Goal: Download file/media

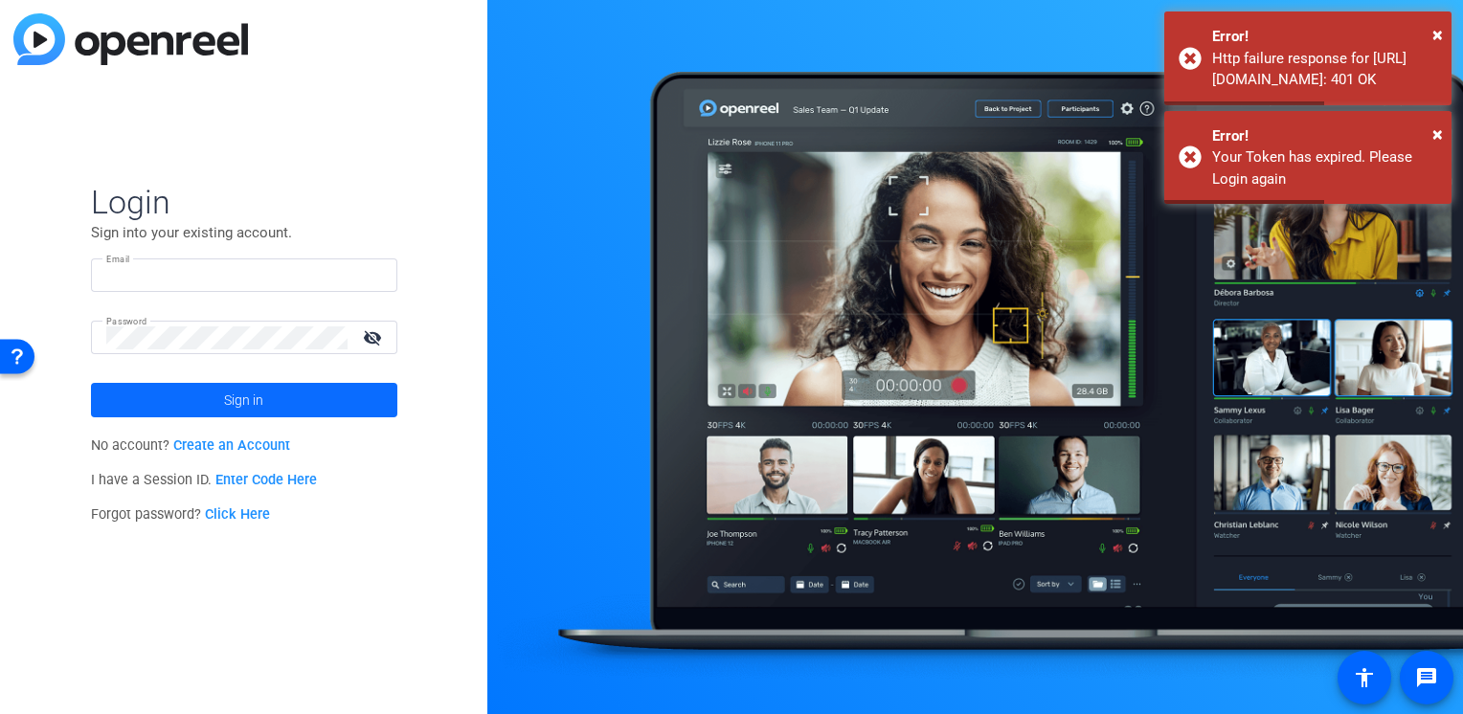
type input "[PERSON_NAME][EMAIL_ADDRESS][PERSON_NAME][DOMAIN_NAME]"
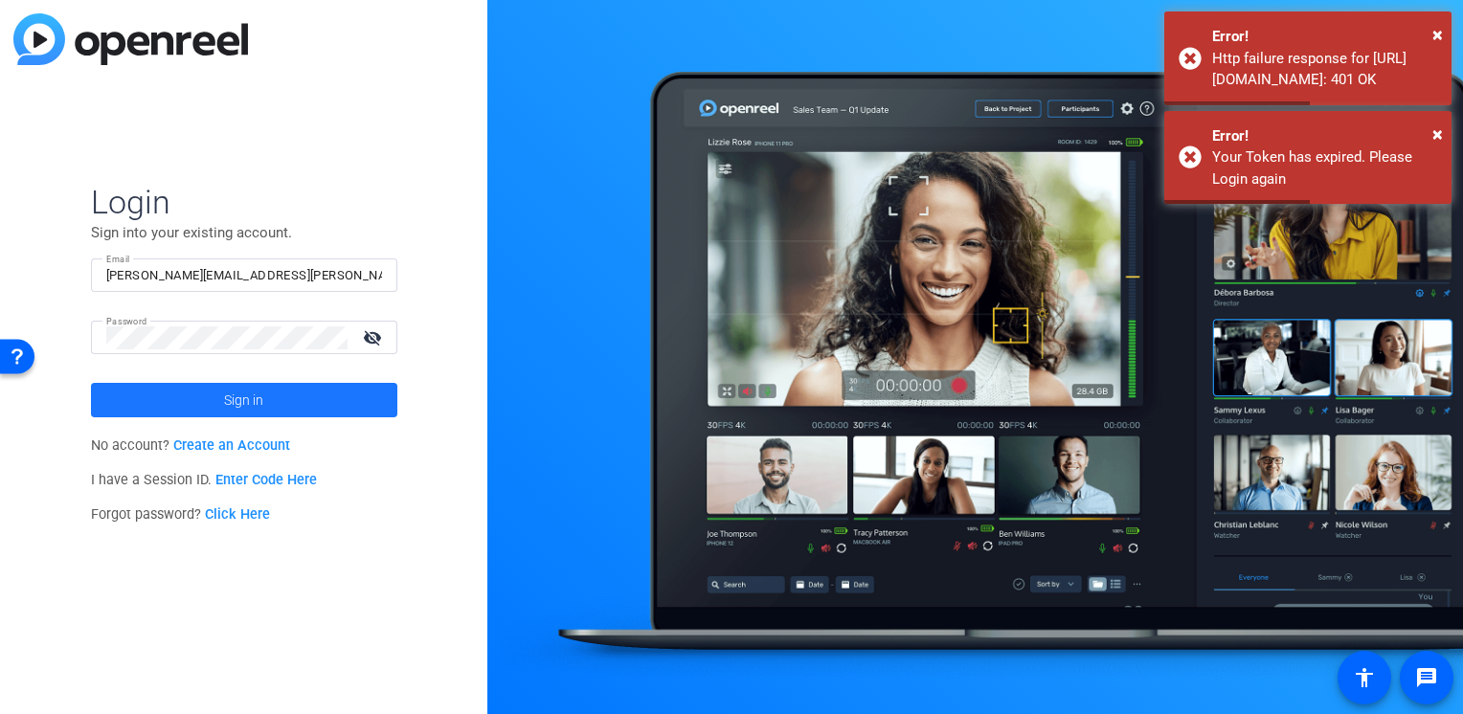
click at [269, 399] on span at bounding box center [244, 400] width 306 height 46
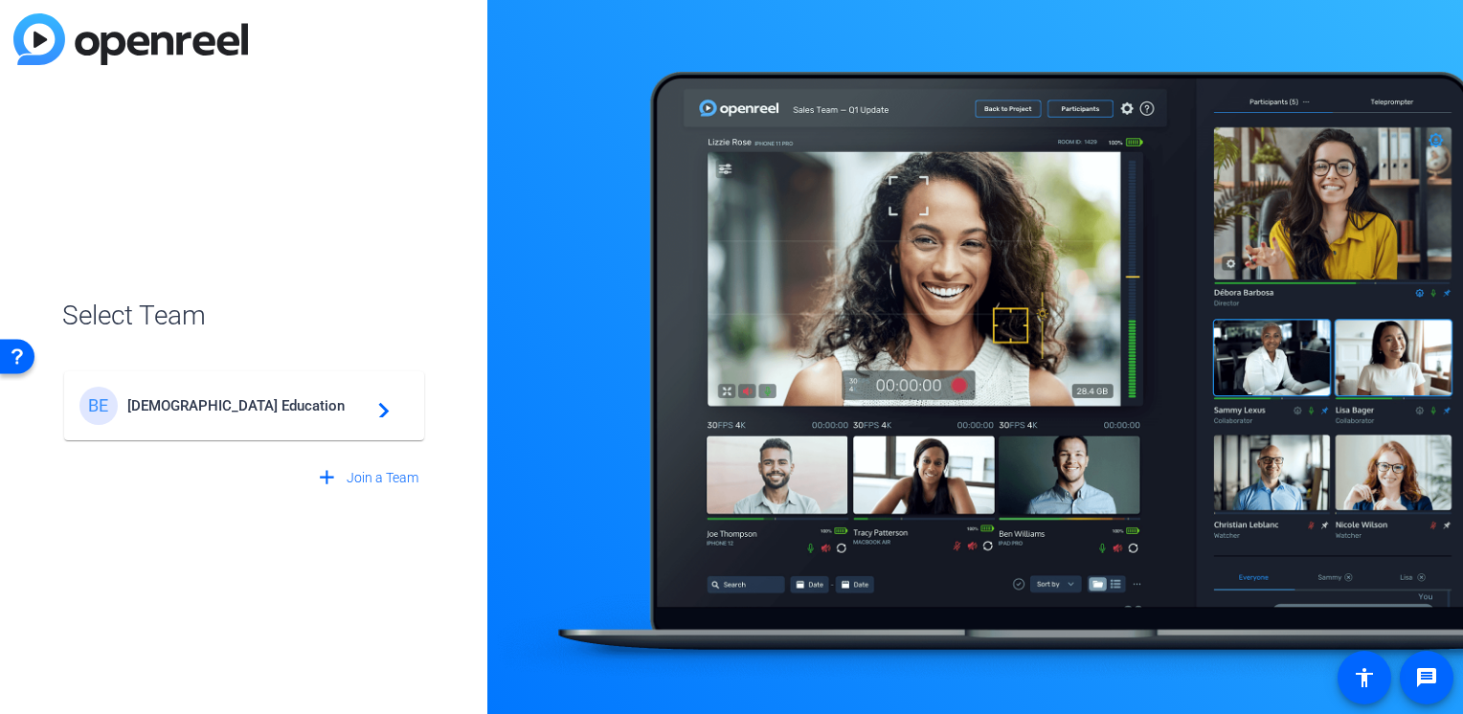
click at [263, 407] on span "[DEMOGRAPHIC_DATA] Education" at bounding box center [246, 405] width 239 height 17
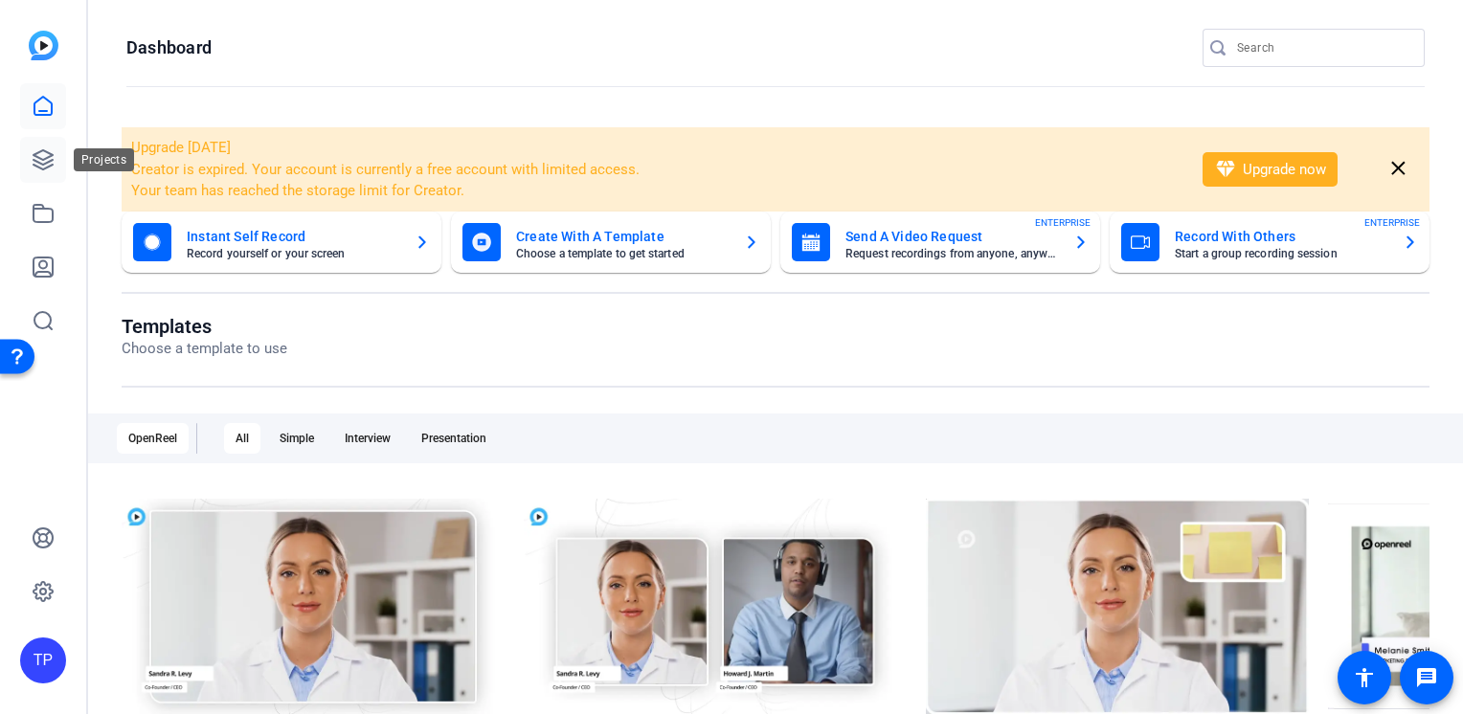
click at [56, 144] on link at bounding box center [43, 160] width 46 height 46
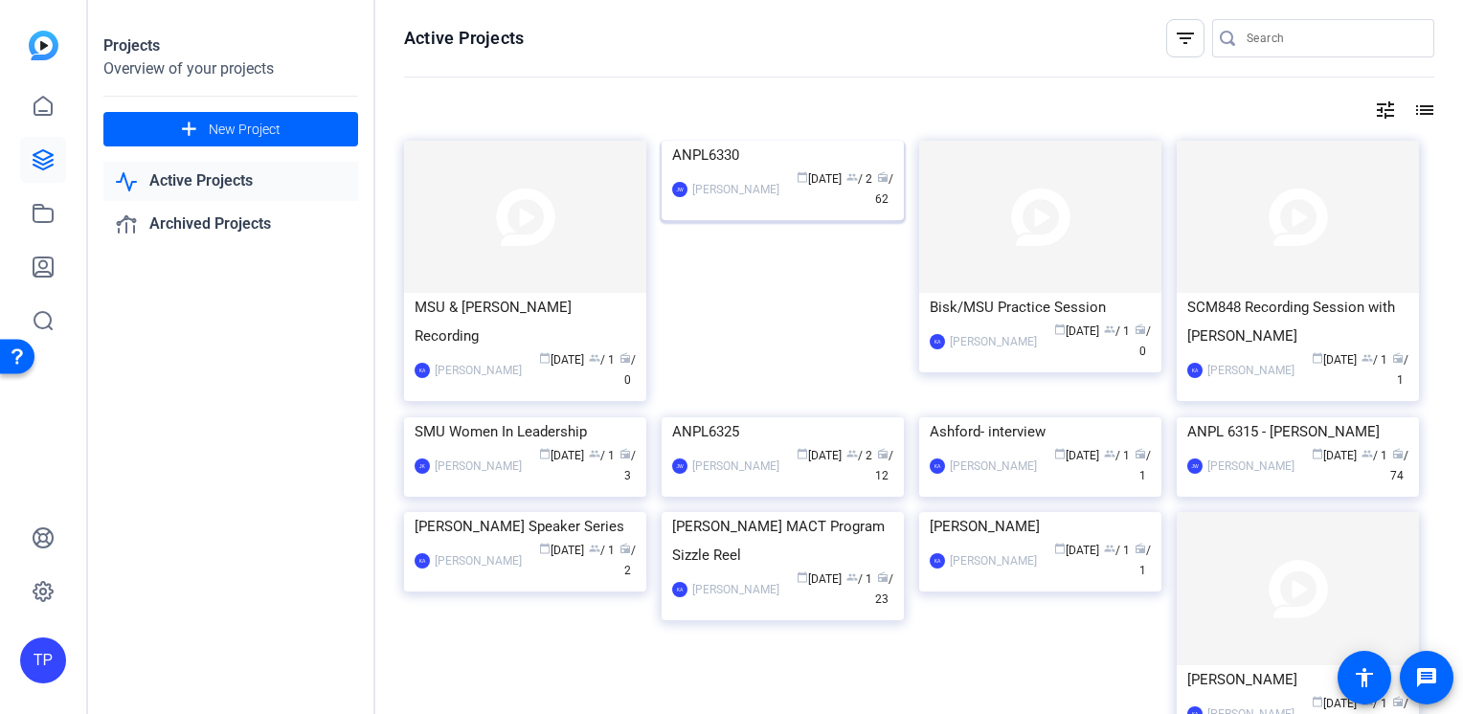
click at [787, 141] on img at bounding box center [783, 141] width 242 height 0
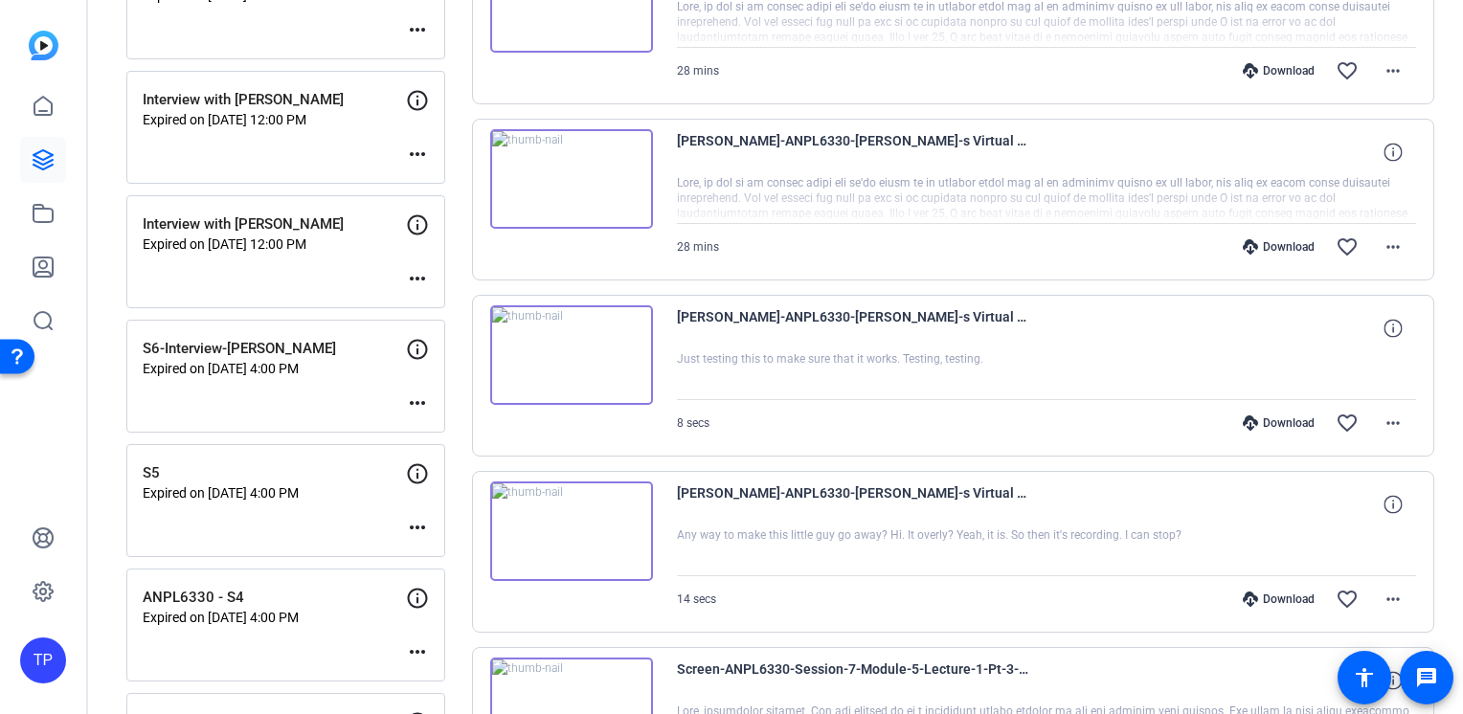
scroll to position [383, 0]
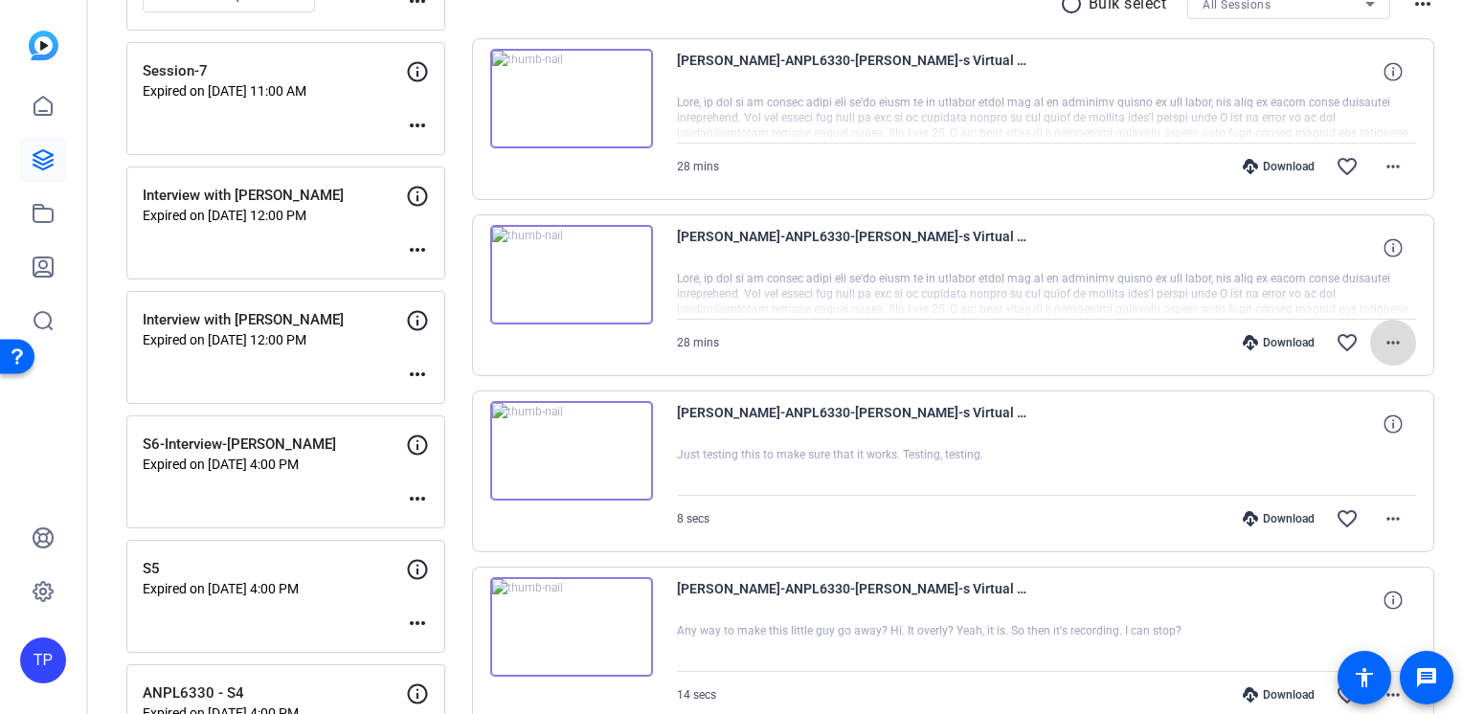
click at [1382, 345] on mat-icon "more_horiz" at bounding box center [1393, 342] width 23 height 23
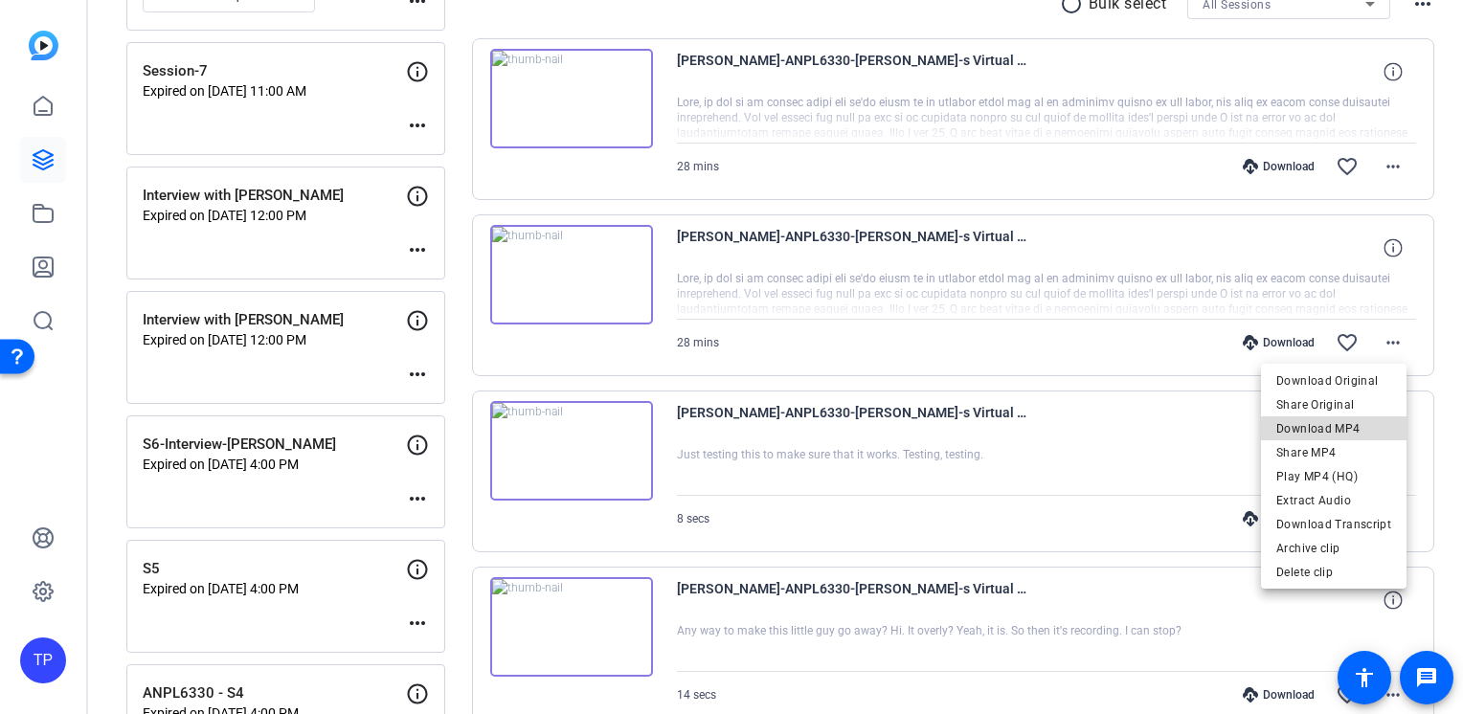
click at [1339, 433] on span "Download MP4" at bounding box center [1334, 429] width 115 height 23
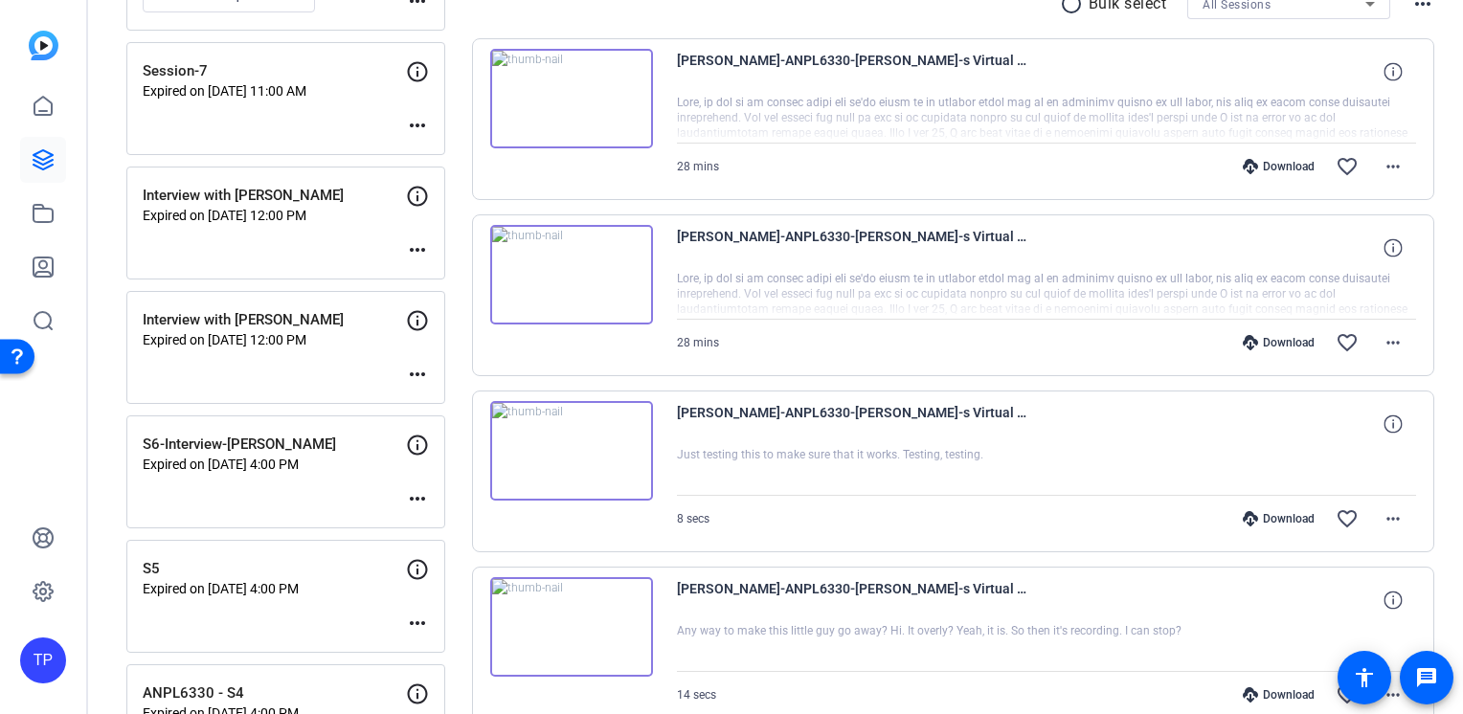
click at [904, 181] on div "Download favorite_border more_horiz" at bounding box center [1157, 167] width 518 height 46
click at [1382, 173] on mat-icon "more_horiz" at bounding box center [1393, 166] width 23 height 23
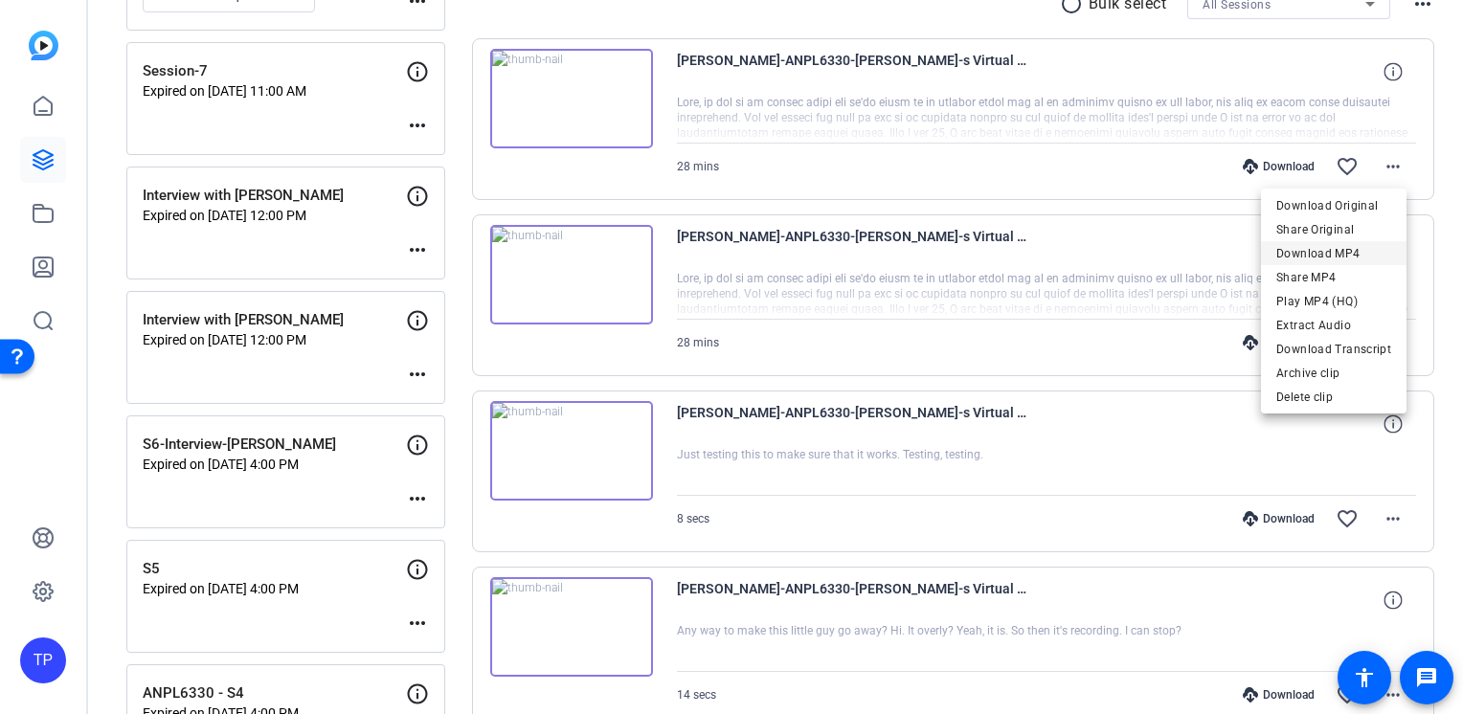
click at [1340, 254] on span "Download MP4" at bounding box center [1334, 253] width 115 height 23
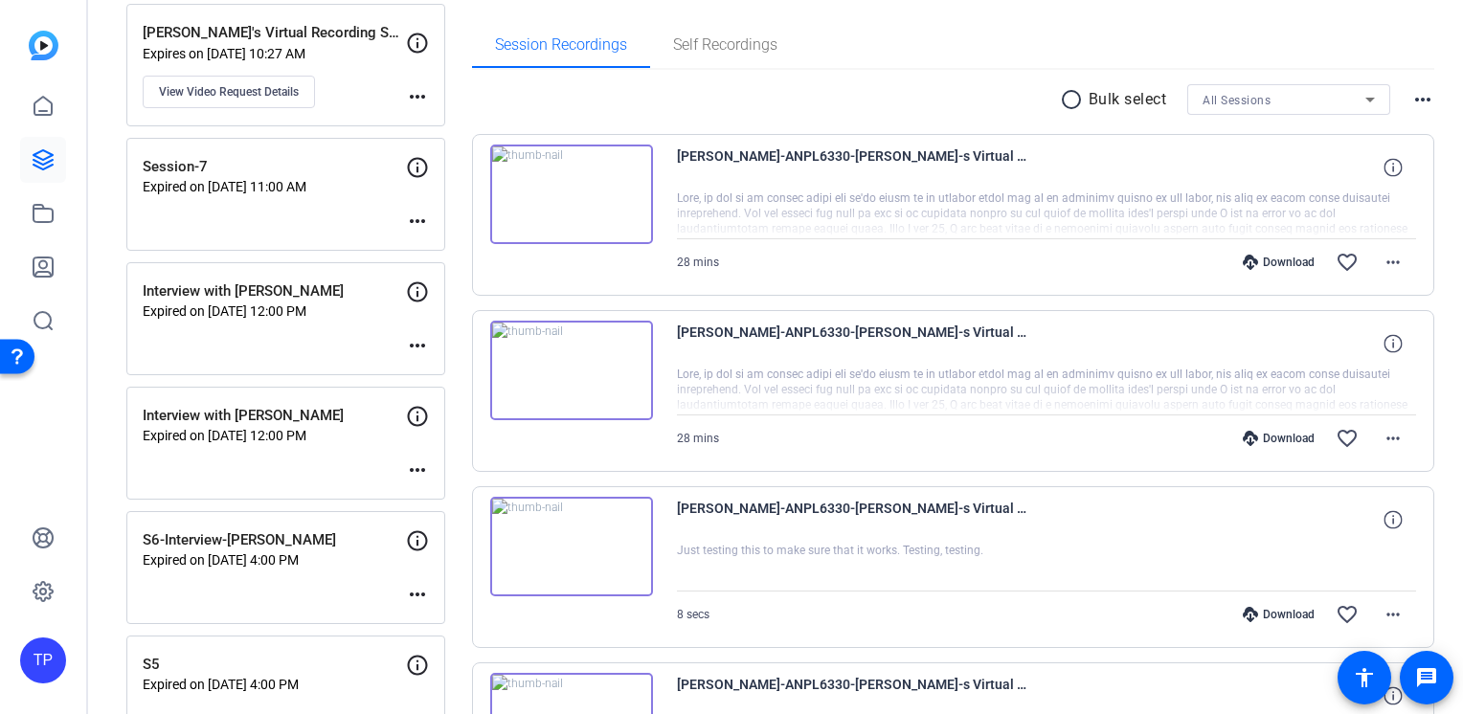
scroll to position [192, 0]
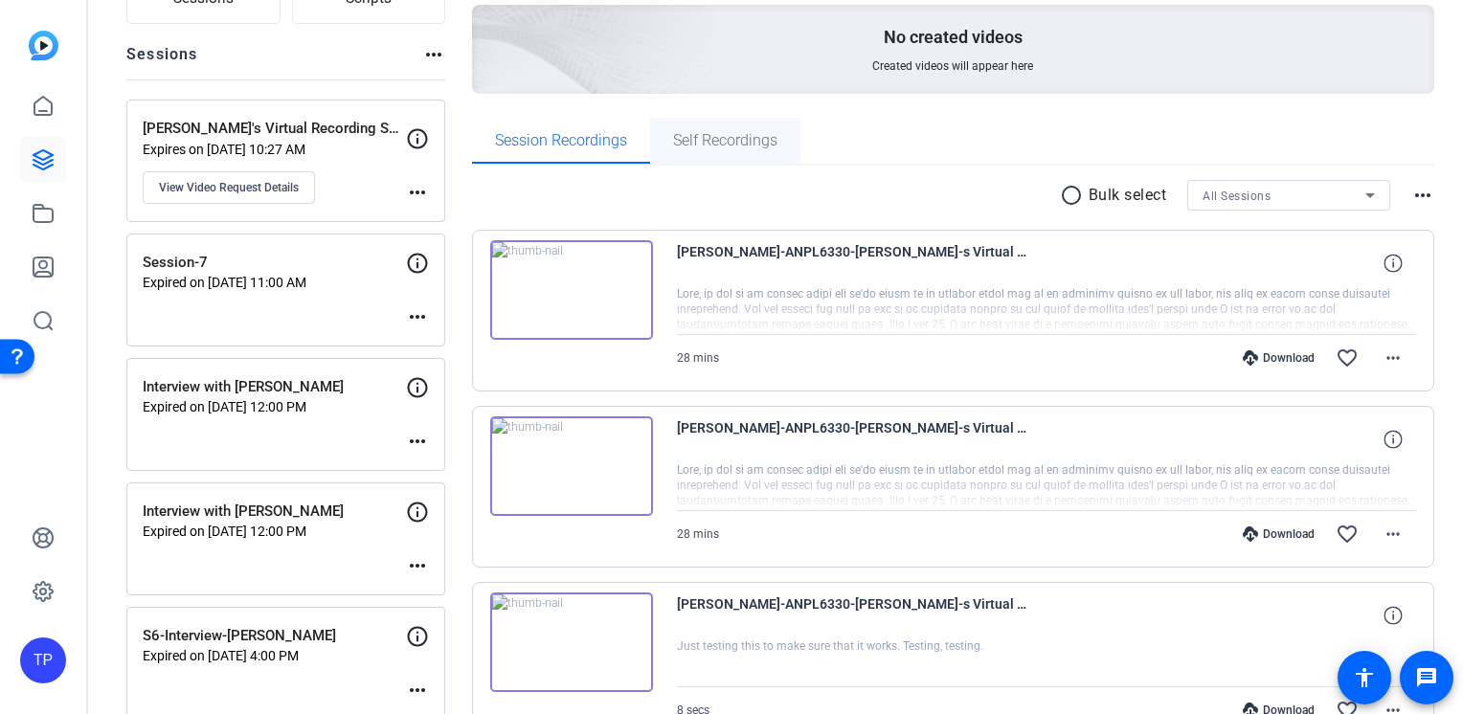
click at [736, 151] on span "Self Recordings" at bounding box center [725, 141] width 104 height 46
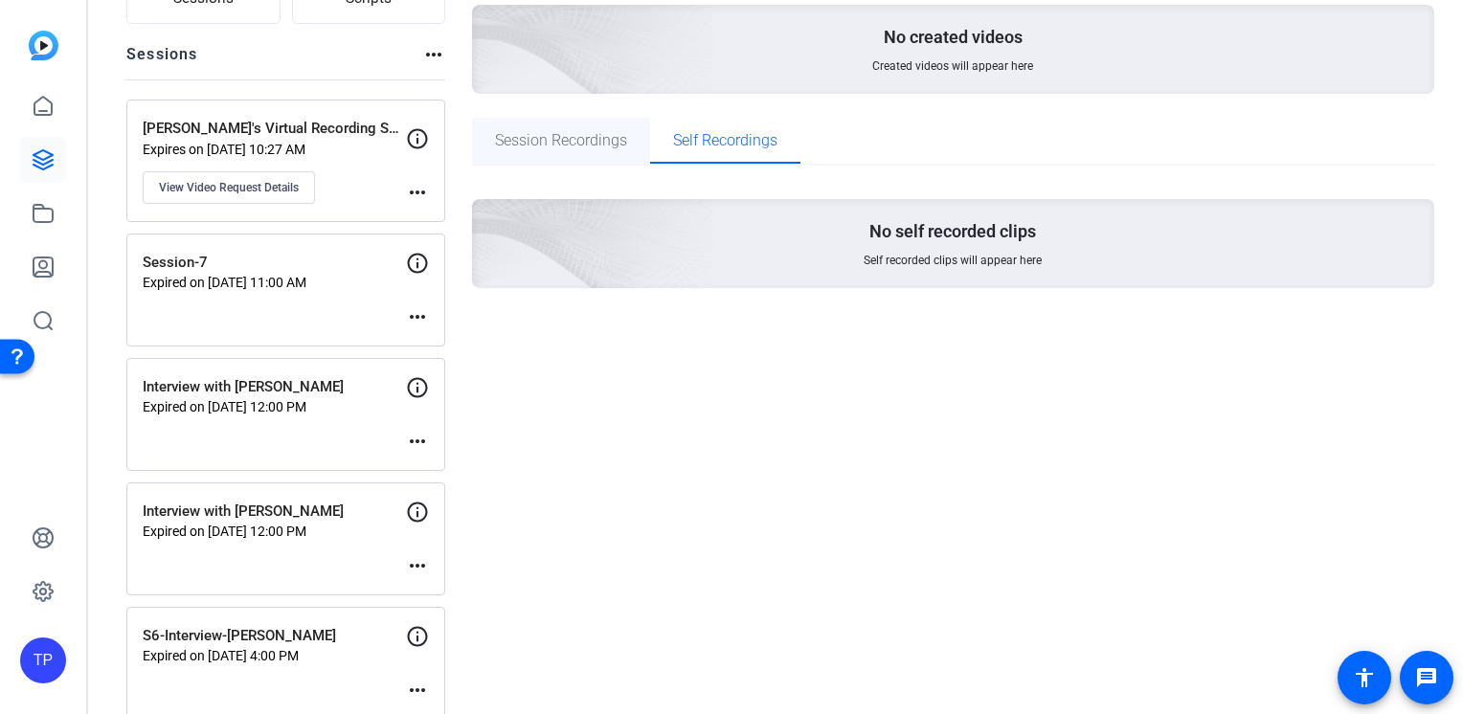
click at [583, 144] on span "Session Recordings" at bounding box center [561, 140] width 132 height 15
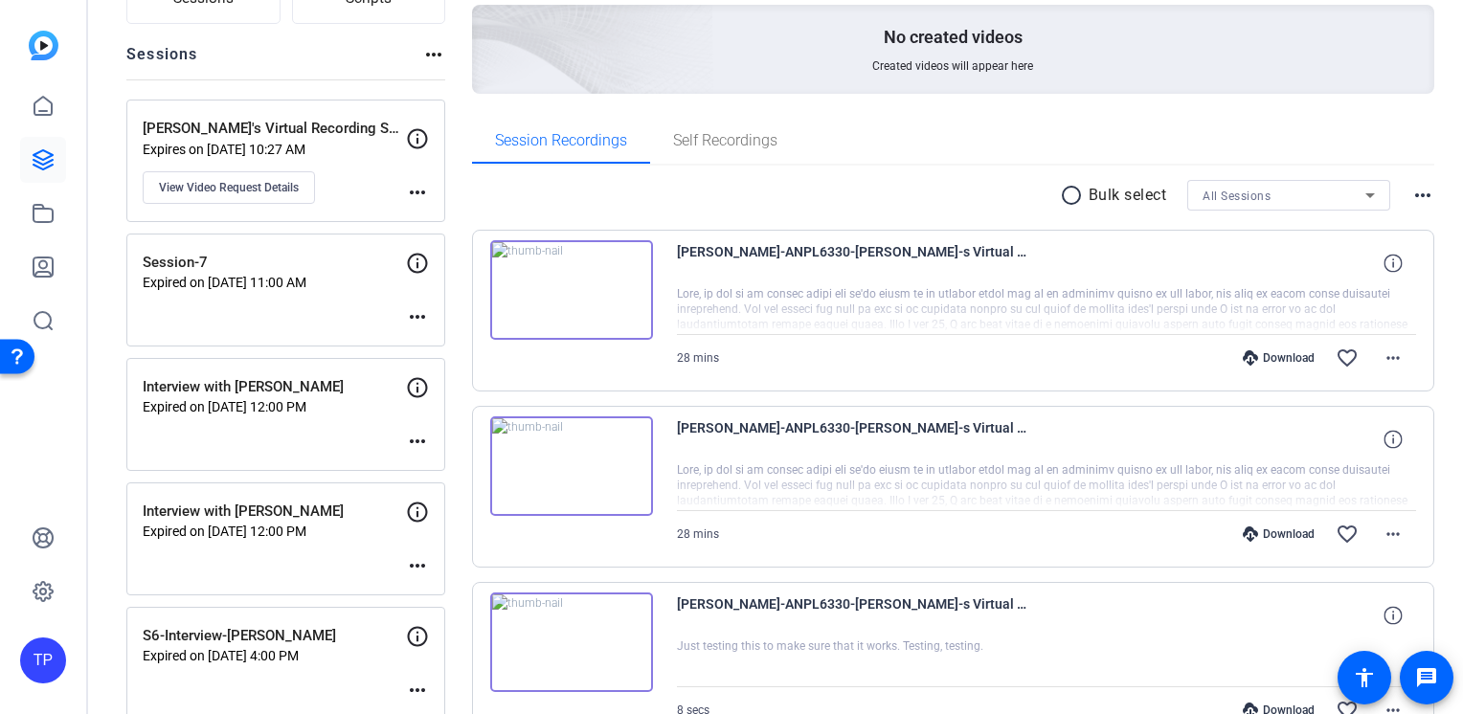
scroll to position [0, 0]
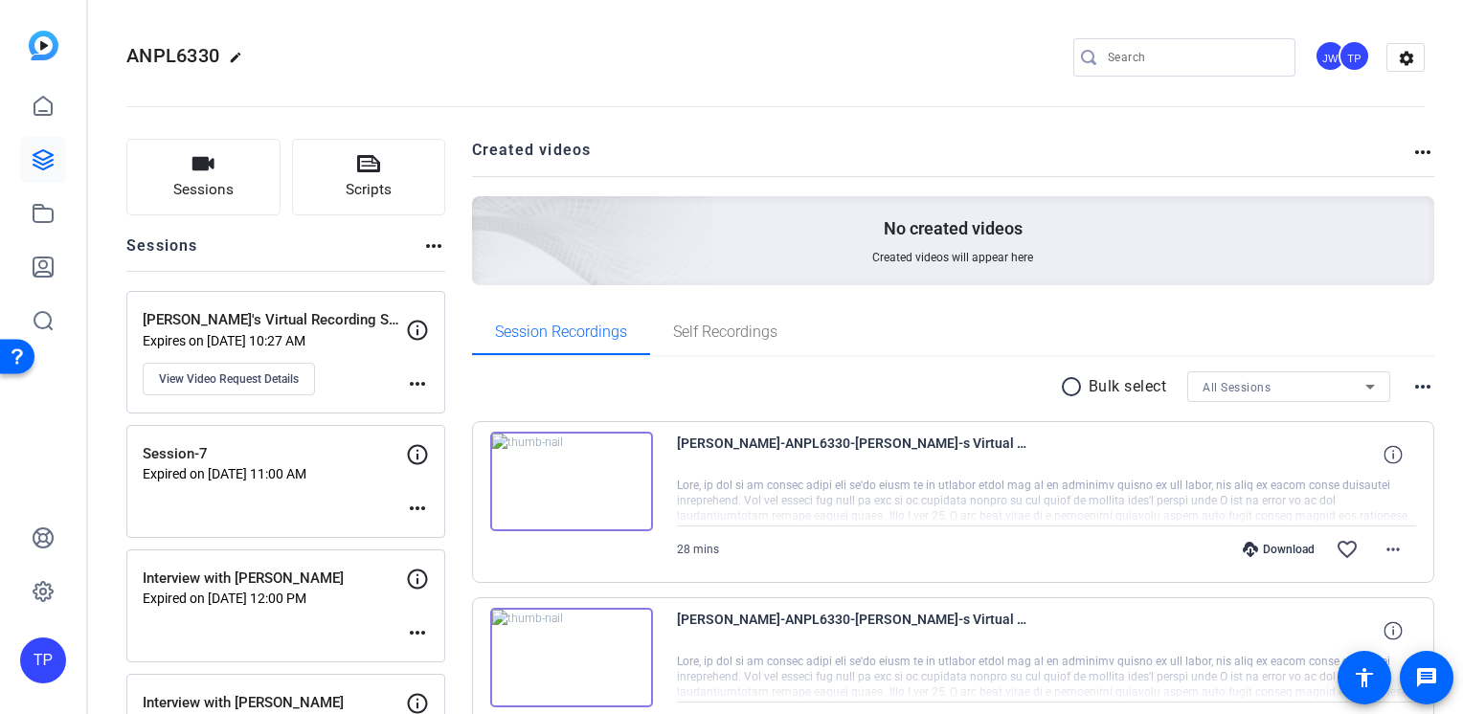
click at [202, 166] on icon "button" at bounding box center [203, 163] width 22 height 13
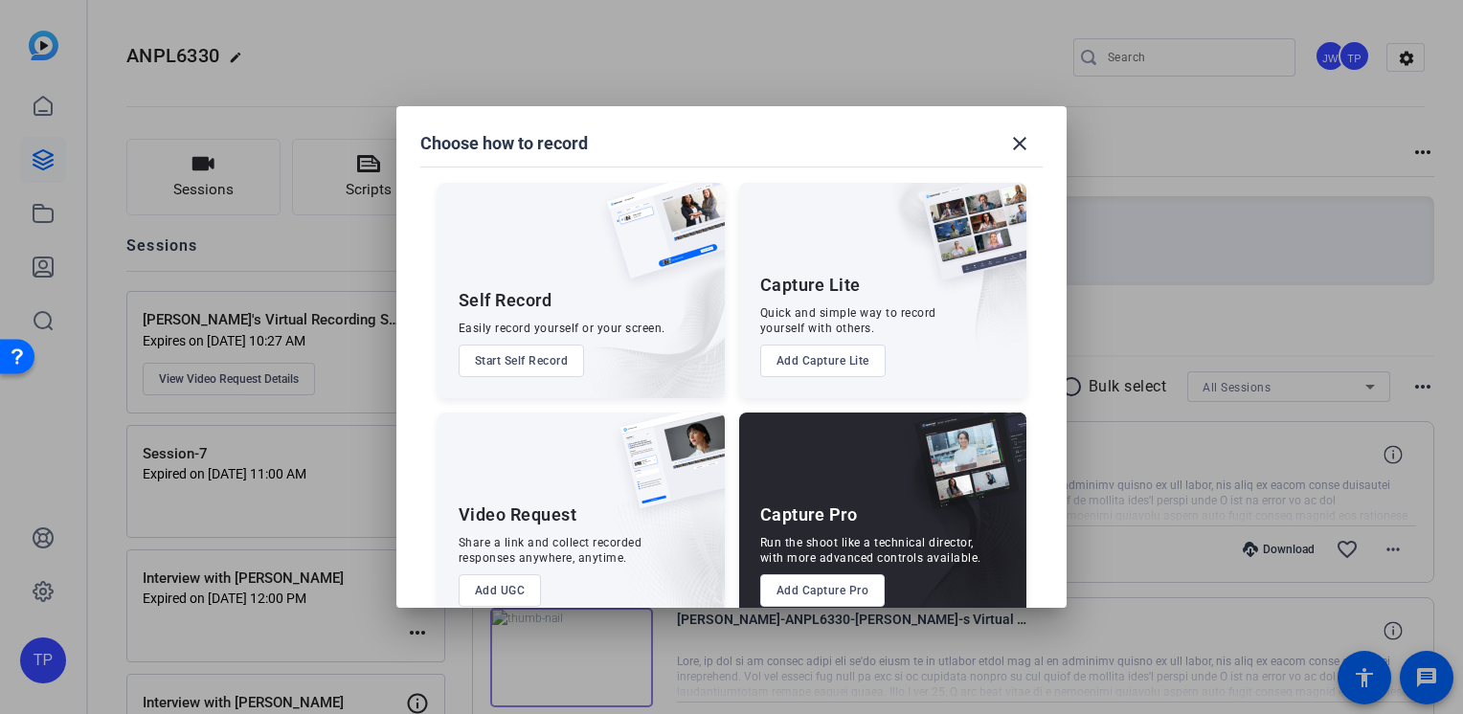
click at [847, 595] on button "Add Capture Pro" at bounding box center [822, 591] width 125 height 33
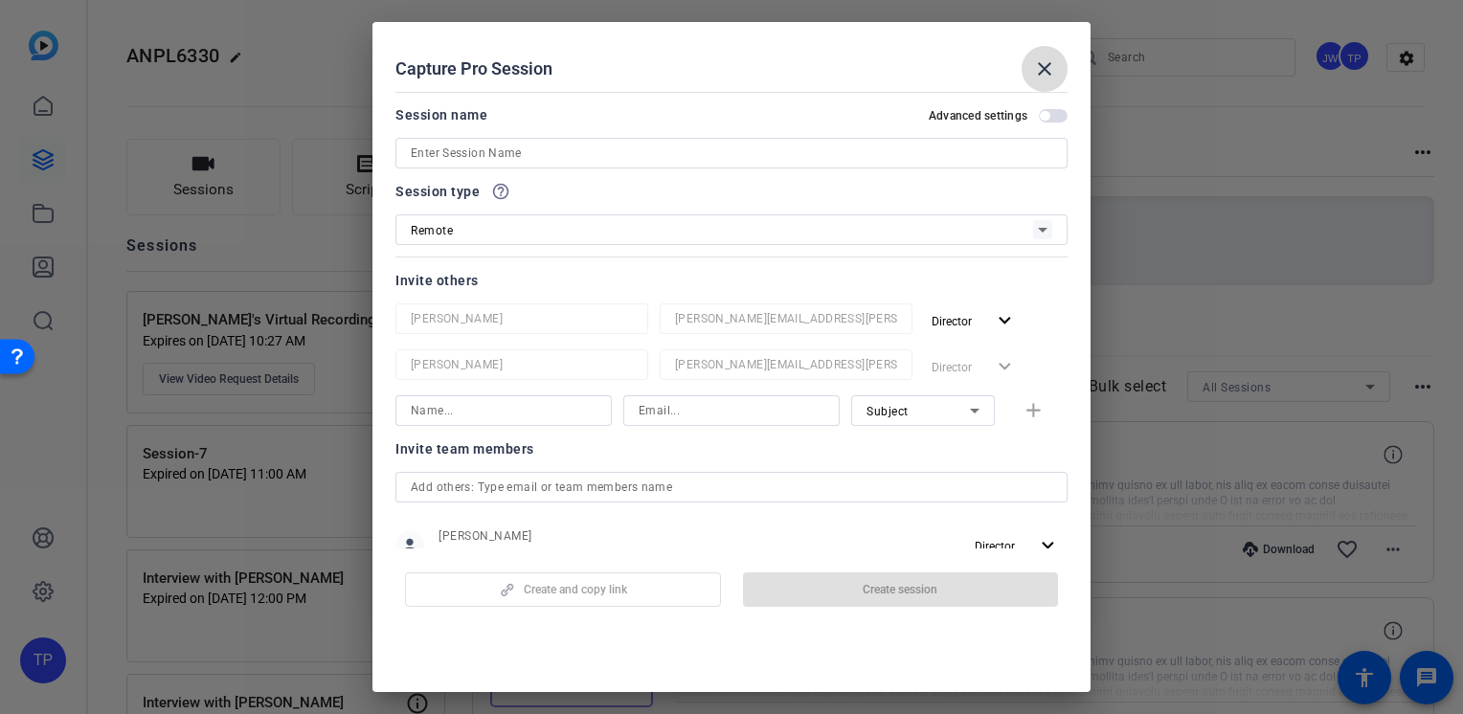
click at [1028, 63] on span at bounding box center [1045, 69] width 46 height 46
